Goal: Task Accomplishment & Management: Manage account settings

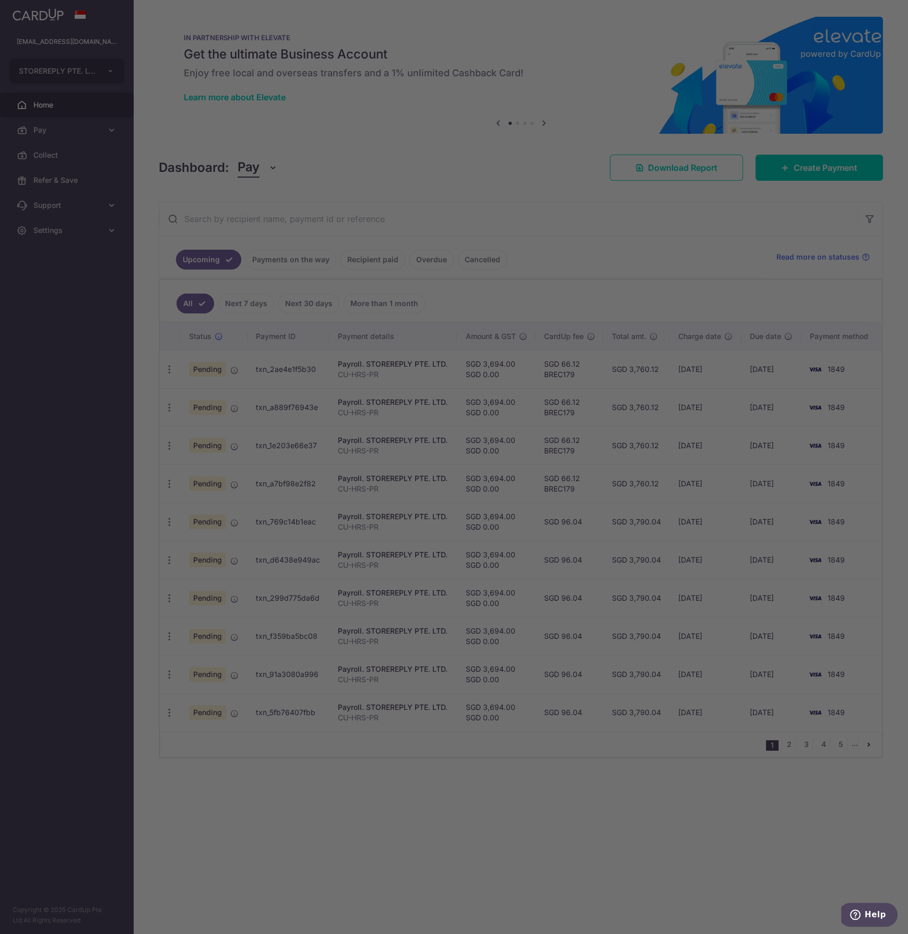
click at [555, 146] on div at bounding box center [458, 471] width 917 height 943
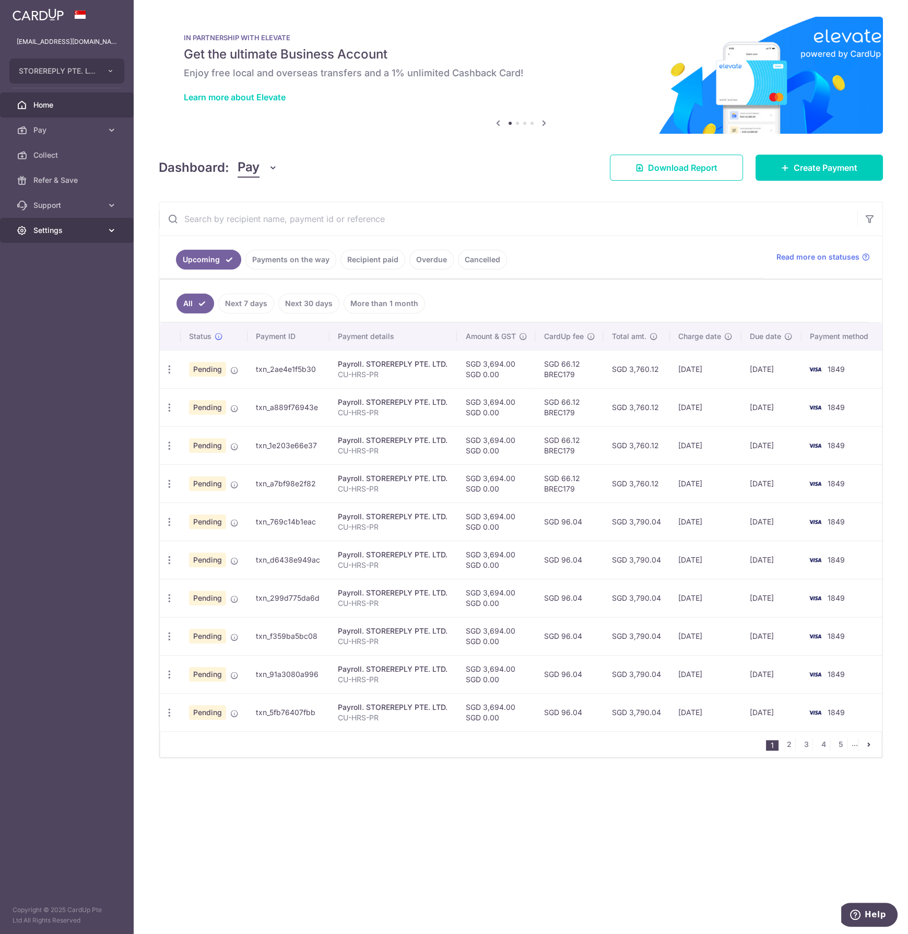
click at [75, 228] on span "Settings" at bounding box center [67, 230] width 69 height 10
click at [67, 282] on span "Logout" at bounding box center [67, 280] width 69 height 10
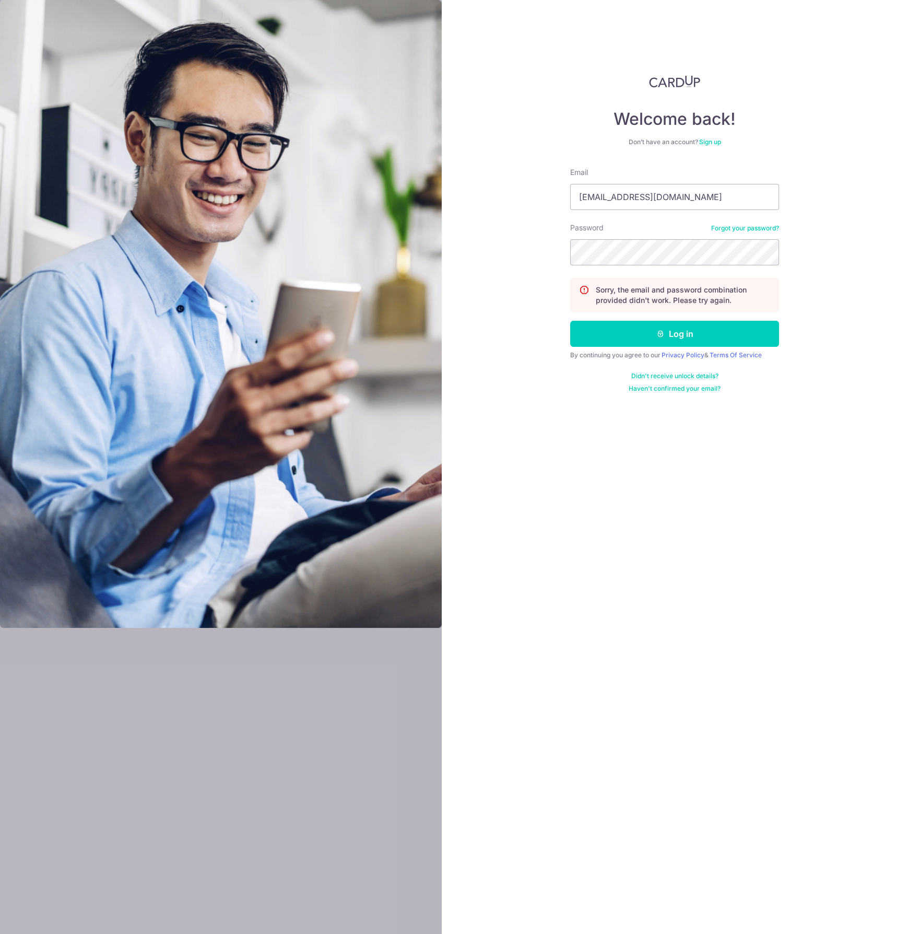
click at [663, 213] on form "Email storereply@gmail.com Password Forgot your password? Sorry, the email and …" at bounding box center [674, 280] width 209 height 226
click at [670, 202] on input "storereply@gmail.com" at bounding box center [674, 197] width 209 height 26
type input "[EMAIL_ADDRESS][DOMAIN_NAME]"
click at [650, 338] on button "Log in" at bounding box center [674, 334] width 209 height 26
